Goal: Task Accomplishment & Management: Manage account settings

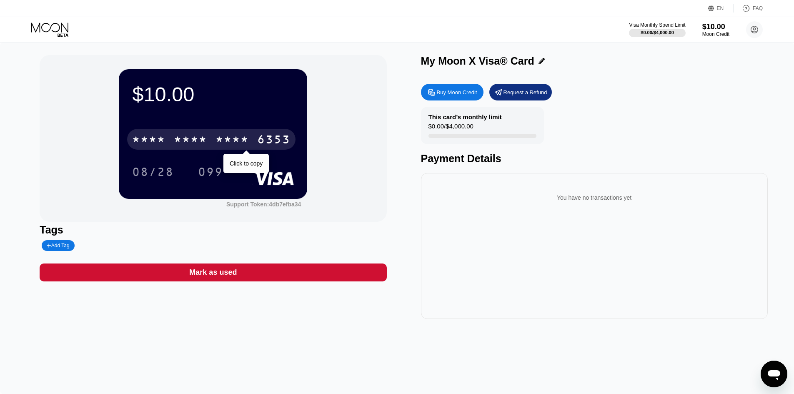
click at [191, 137] on div "* * * *" at bounding box center [190, 140] width 33 height 13
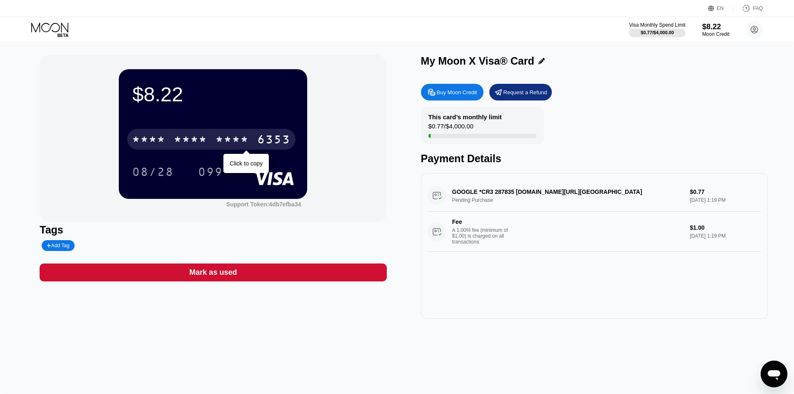
click at [230, 136] on div "* * * *" at bounding box center [231, 140] width 33 height 13
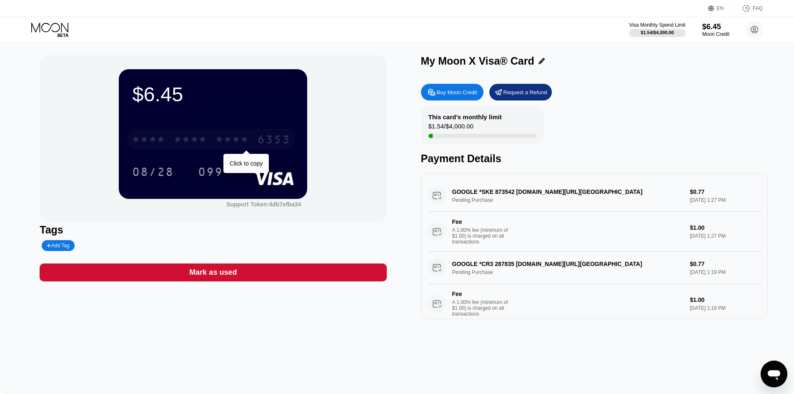
click at [177, 139] on div "* * * *" at bounding box center [190, 140] width 33 height 13
click at [171, 138] on div "* * * * * * * * * * * * 6353" at bounding box center [211, 139] width 168 height 21
click at [204, 142] on div "* * * *" at bounding box center [190, 140] width 33 height 13
click at [237, 143] on div "2224" at bounding box center [231, 140] width 33 height 13
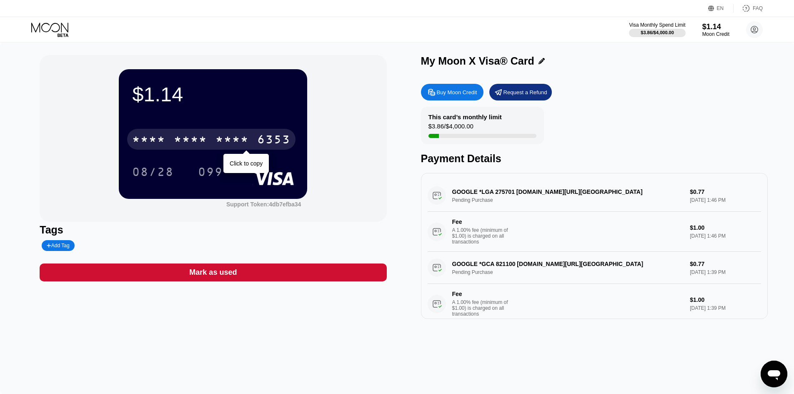
click at [200, 136] on div "* * * *" at bounding box center [190, 140] width 33 height 13
